Goal: Task Accomplishment & Management: Complete application form

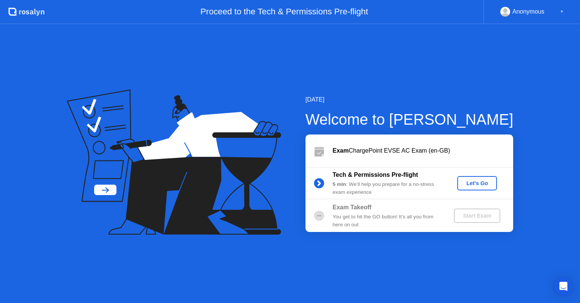
click at [473, 178] on button "Let's Go" at bounding box center [478, 183] width 40 height 14
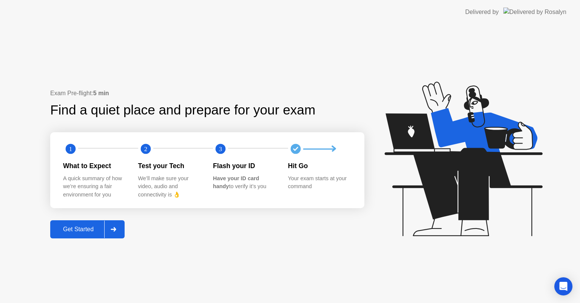
click at [81, 241] on div "Exam Pre-flight: 5 min Find a quiet place and prepare for your exam 1 2 3 What …" at bounding box center [290, 163] width 580 height 279
click at [85, 231] on div "Get Started" at bounding box center [79, 229] width 52 height 7
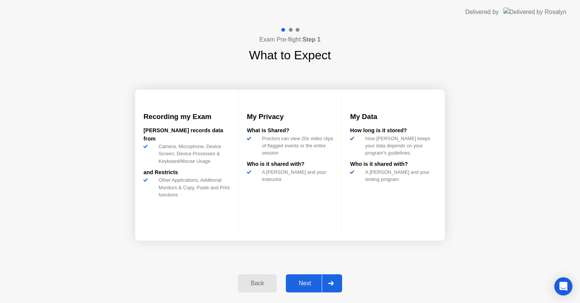
click at [303, 283] on div "Next" at bounding box center [305, 283] width 34 height 7
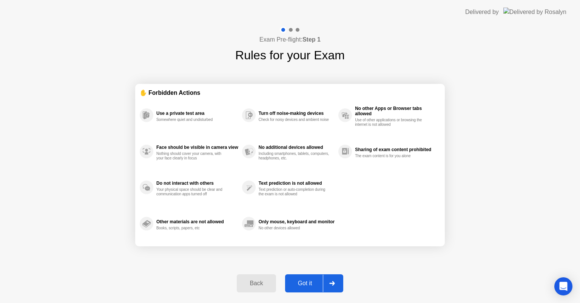
click at [303, 283] on div "Got it" at bounding box center [306, 283] width 36 height 7
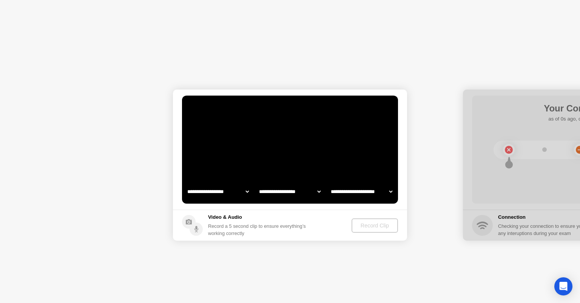
select select "**********"
select select "*******"
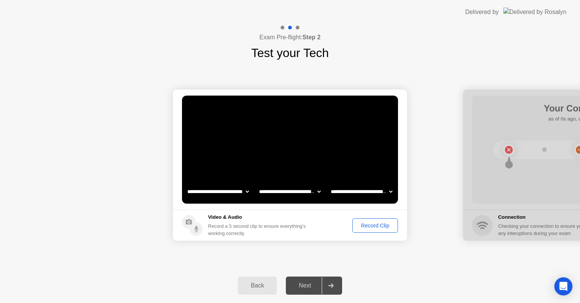
click at [376, 225] on div "Record Clip" at bounding box center [375, 226] width 40 height 6
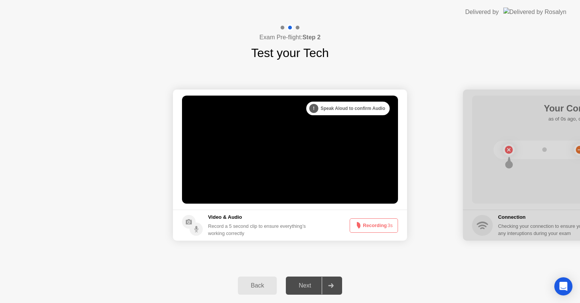
click at [376, 225] on button "Recording 3s" at bounding box center [374, 225] width 48 height 14
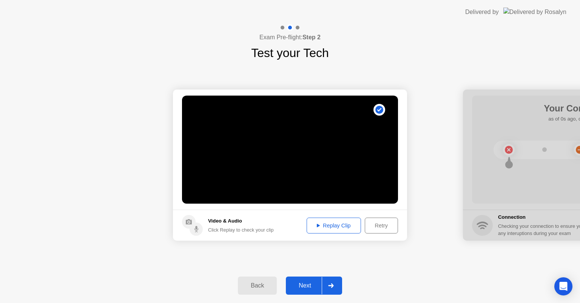
click at [355, 227] on div "Replay Clip" at bounding box center [333, 226] width 49 height 6
click at [309, 282] on div "Next" at bounding box center [305, 285] width 34 height 7
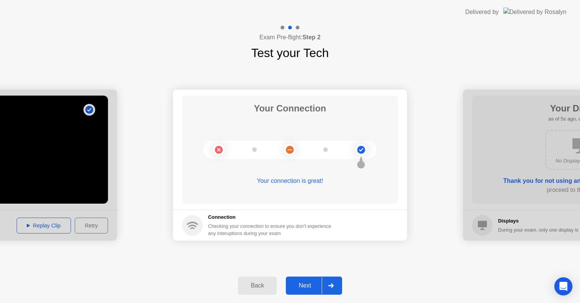
click at [309, 282] on div "Next" at bounding box center [305, 285] width 34 height 7
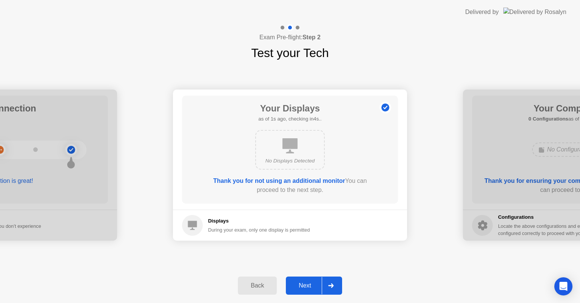
click at [309, 282] on div "Next" at bounding box center [305, 285] width 34 height 7
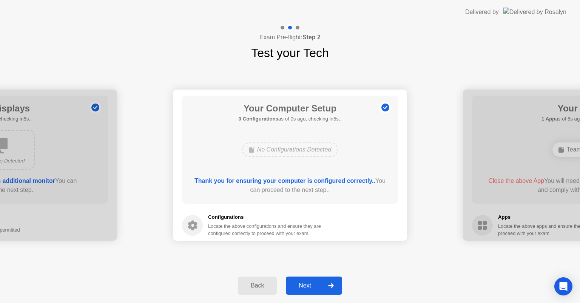
click at [309, 282] on div "Next" at bounding box center [305, 285] width 34 height 7
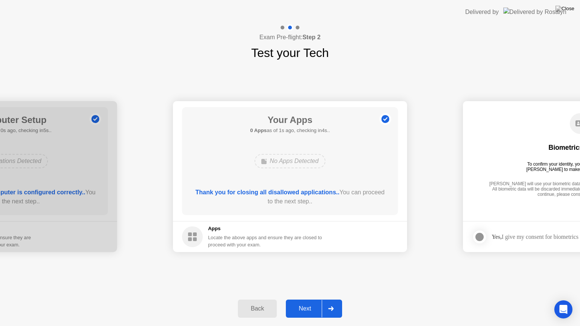
click at [314, 303] on div "Next" at bounding box center [305, 309] width 34 height 7
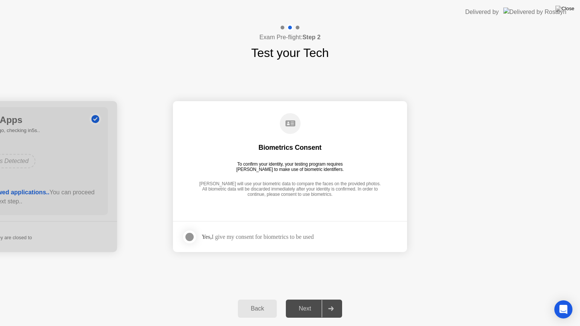
click at [313, 303] on div "Next" at bounding box center [305, 309] width 34 height 7
click at [182, 236] on label at bounding box center [192, 237] width 20 height 15
click at [308, 303] on div "Next" at bounding box center [305, 309] width 34 height 7
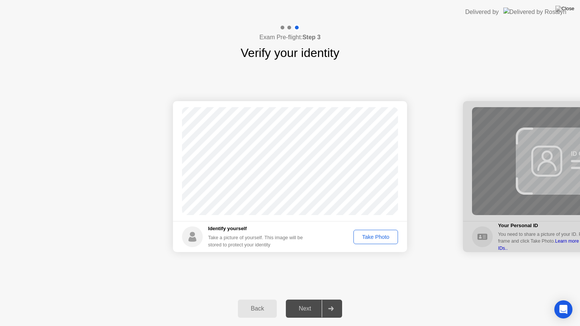
click at [380, 239] on div "Take Photo" at bounding box center [375, 237] width 39 height 6
click at [305, 303] on button "Next" at bounding box center [314, 309] width 56 height 18
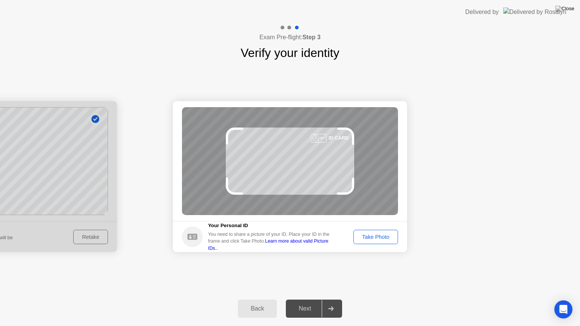
click at [369, 234] on div "Take Photo" at bounding box center [375, 237] width 39 height 6
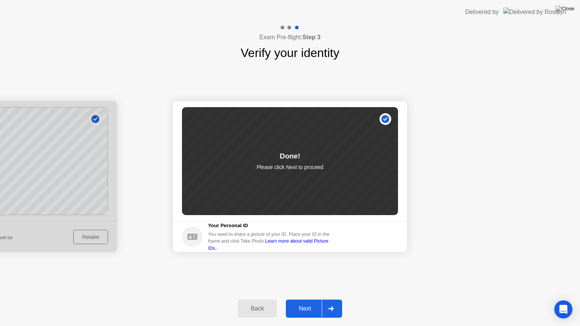
click at [314, 303] on button "Next" at bounding box center [314, 309] width 56 height 18
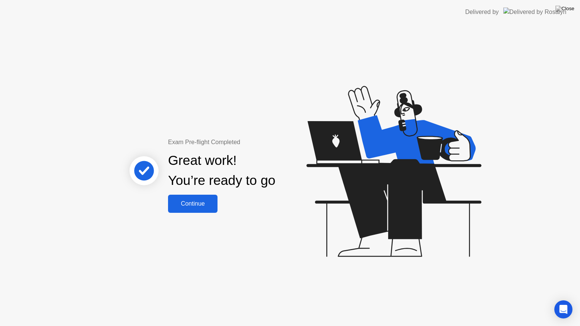
click at [186, 206] on div "Continue" at bounding box center [192, 204] width 45 height 7
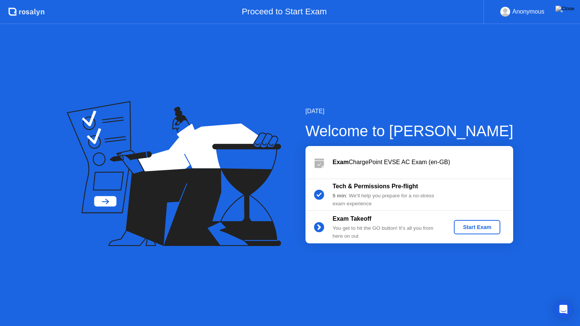
click at [461, 226] on div "Start Exam" at bounding box center [477, 227] width 40 height 6
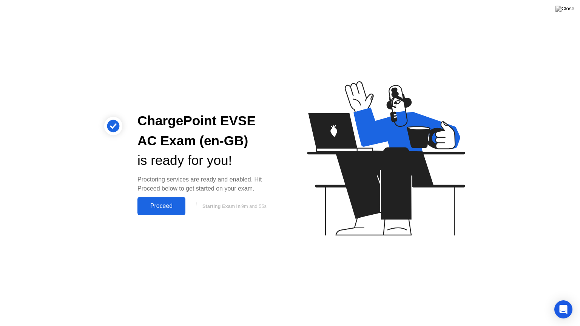
click at [160, 211] on button "Proceed" at bounding box center [162, 206] width 48 height 18
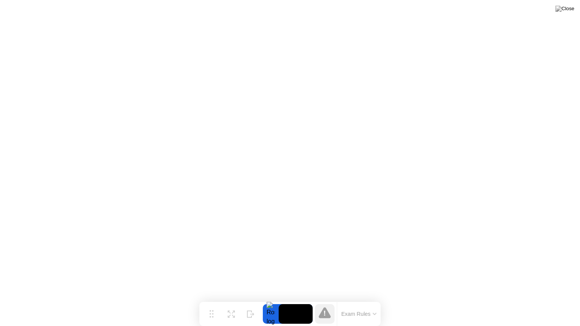
click at [361, 303] on button "Exam Rules" at bounding box center [359, 314] width 40 height 7
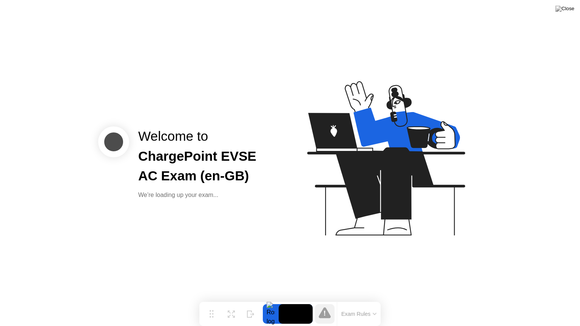
click at [542, 271] on div "Welcome to ChargePoint EVSE AC Exam (en-GB) We’re loading up your exam..." at bounding box center [290, 163] width 580 height 326
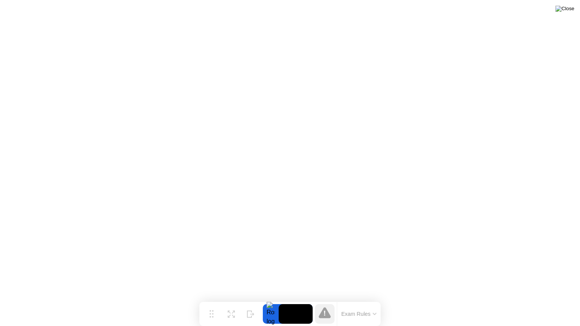
click at [572, 11] on img at bounding box center [565, 9] width 19 height 6
click at [250, 303] on icon at bounding box center [251, 311] width 8 height 7
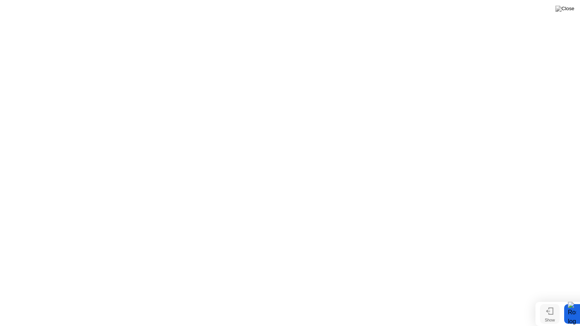
click at [556, 303] on button "Show" at bounding box center [550, 315] width 20 height 20
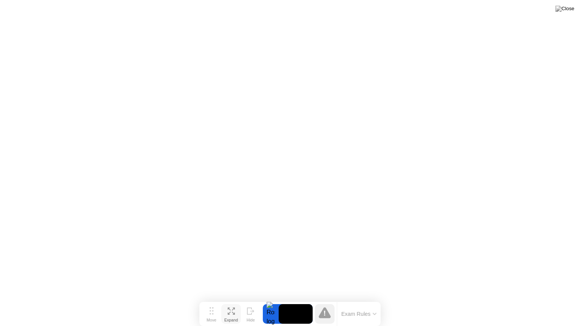
click at [236, 303] on button "Expand" at bounding box center [231, 315] width 20 height 20
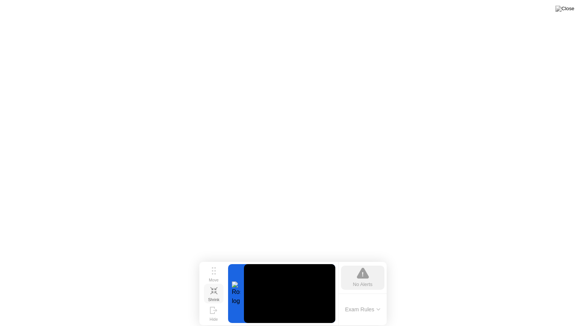
click at [219, 298] on div "Shrink" at bounding box center [213, 300] width 11 height 5
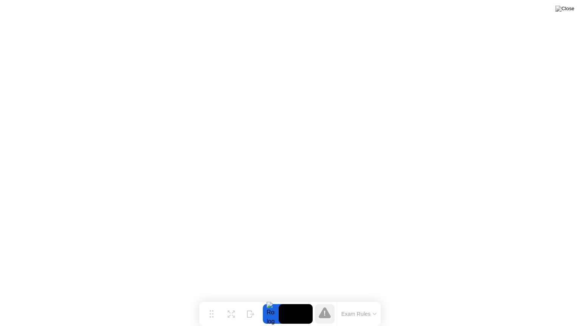
click at [304, 303] on video at bounding box center [296, 315] width 34 height 20
click at [232, 303] on icon at bounding box center [231, 311] width 7 height 7
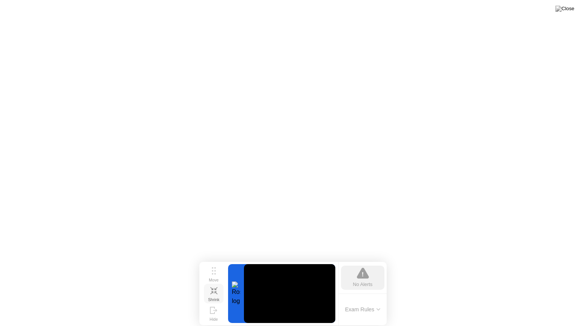
click at [364, 281] on div "No Alerts" at bounding box center [363, 284] width 20 height 7
click at [215, 303] on icon at bounding box center [212, 311] width 4 height 6
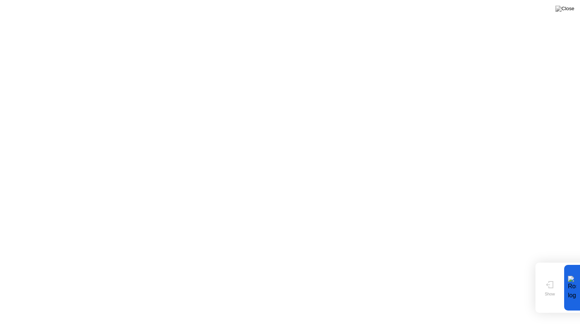
click at [539, 294] on div "Move Show" at bounding box center [550, 288] width 24 height 46
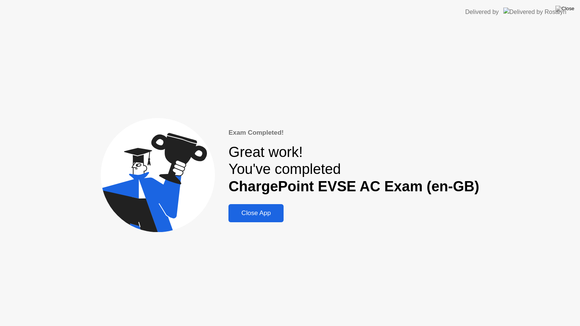
click at [281, 216] on div "Close App" at bounding box center [256, 214] width 51 height 8
